Goal: Find specific page/section: Find specific page/section

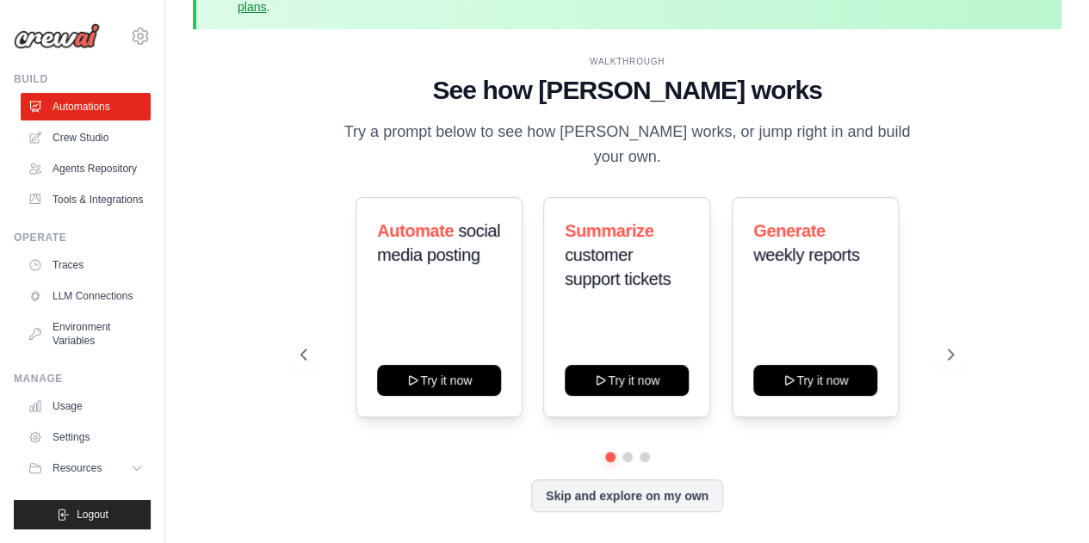
scroll to position [76, 0]
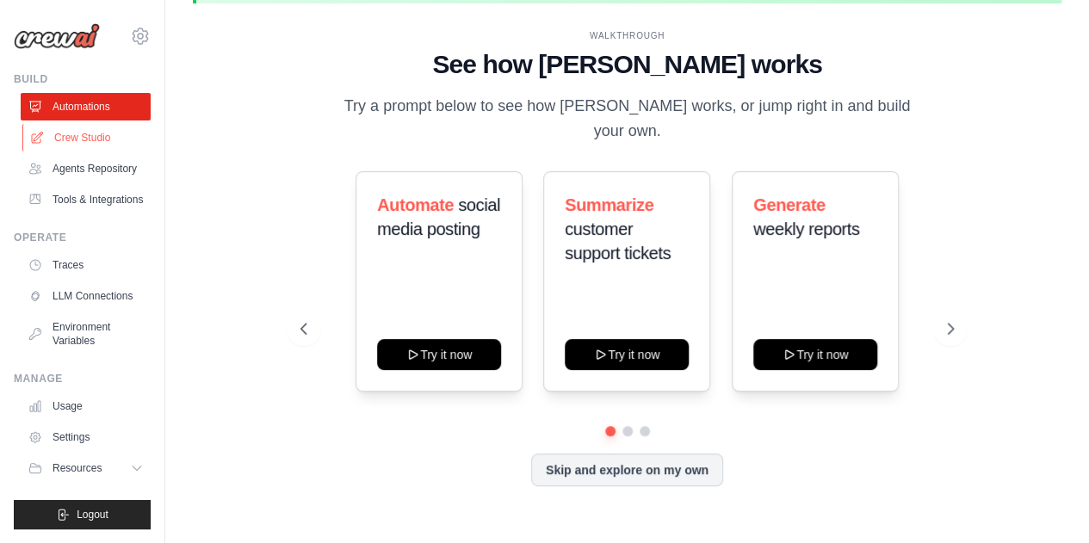
click at [91, 135] on link "Crew Studio" at bounding box center [87, 138] width 130 height 28
